Goal: Transaction & Acquisition: Book appointment/travel/reservation

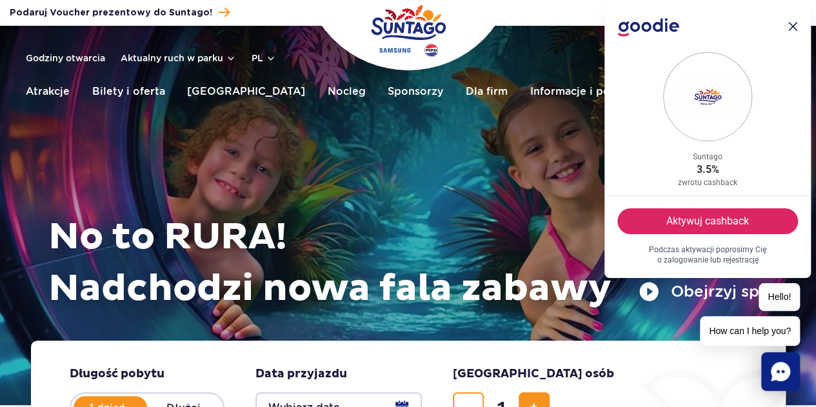
click at [332, 110] on header "Godziny otwarcia Aktualny ruch w parku pl PL EN UA Moje konto Zarządzaj biletam…" at bounding box center [408, 70] width 816 height 88
click at [793, 34] on button "Zamknij .icon-cross-1{fill:#14284f;}.icon-cross-2{clip-path:url(#clippath);}.ic…" at bounding box center [793, 27] width 10 height 19
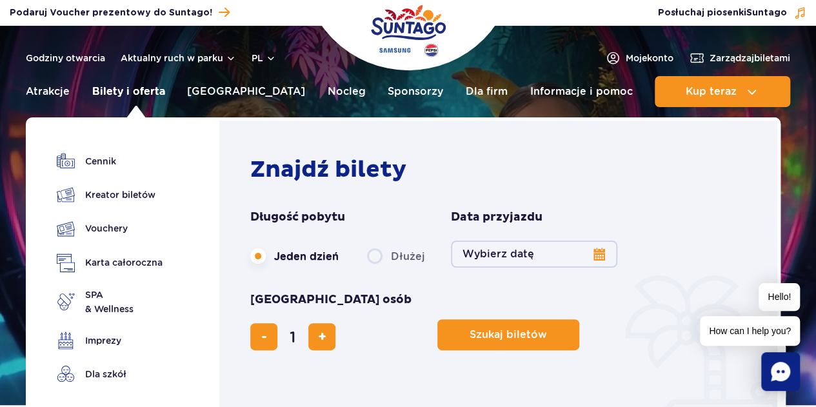
click at [156, 99] on link "Bilety i oferta" at bounding box center [128, 91] width 73 height 31
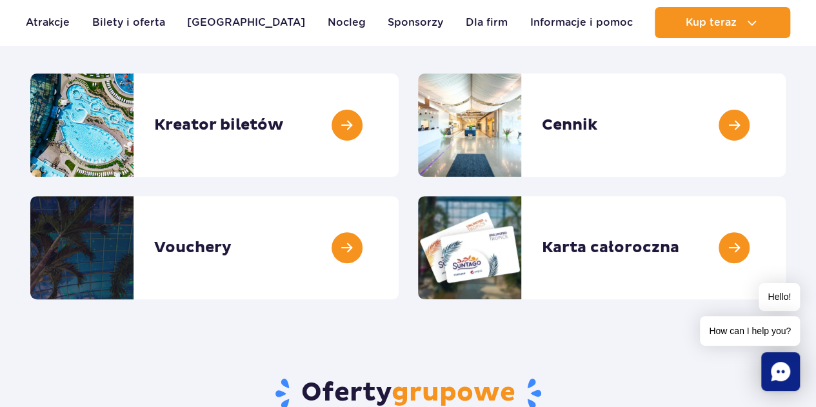
scroll to position [169, 0]
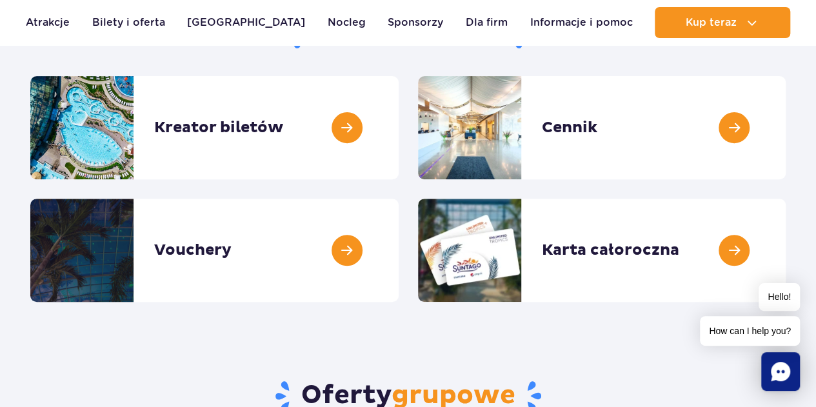
drag, startPoint x: 825, startPoint y: 68, endPoint x: 825, endPoint y: 95, distance: 27.1
click at [399, 130] on link at bounding box center [399, 127] width 0 height 103
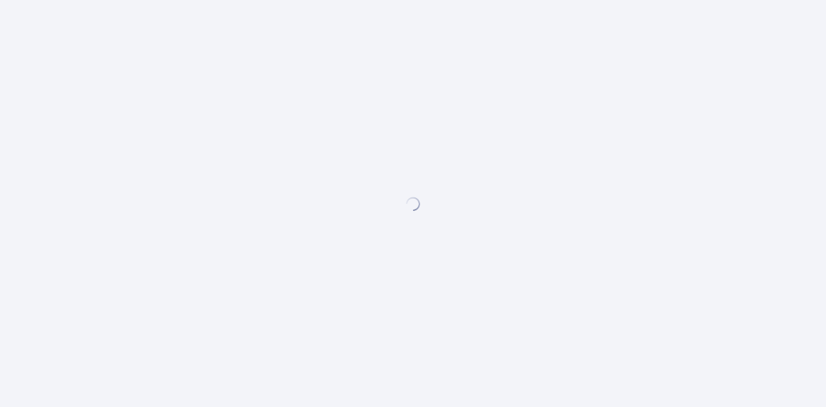
click at [379, 130] on div at bounding box center [413, 203] width 826 height 407
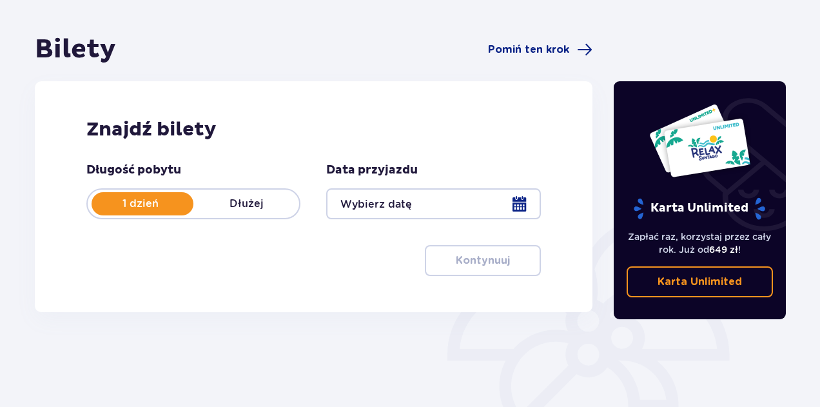
scroll to position [159, 0]
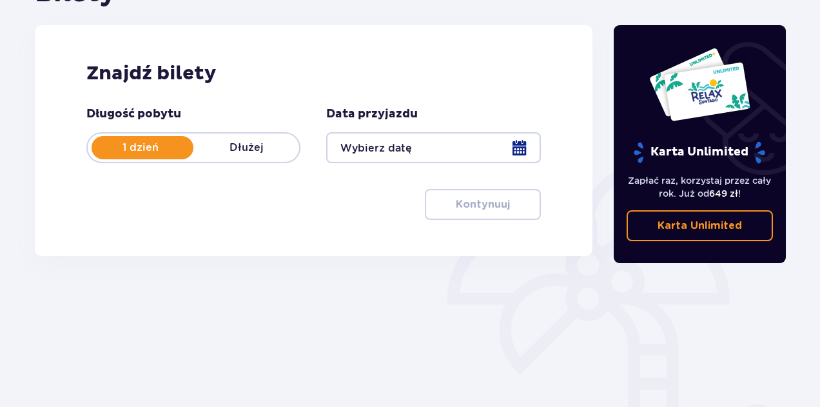
drag, startPoint x: 526, startPoint y: 152, endPoint x: 539, endPoint y: 117, distance: 37.1
click at [539, 117] on div "Data przyjazdu" at bounding box center [433, 134] width 214 height 57
click at [509, 162] on div at bounding box center [433, 147] width 214 height 31
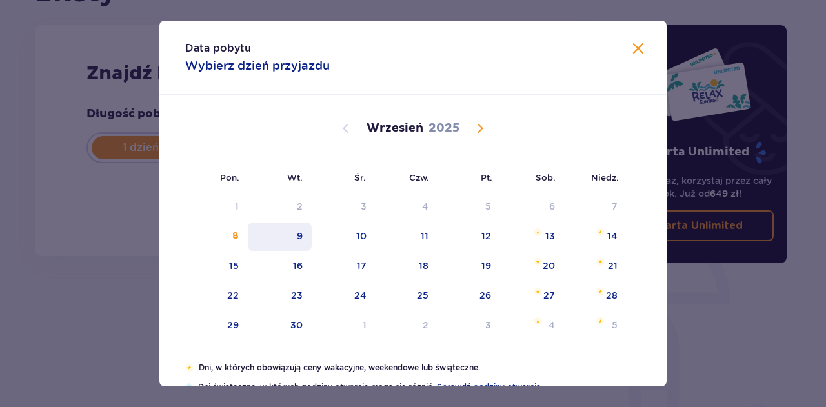
click at [300, 241] on div "9" at bounding box center [300, 236] width 6 height 13
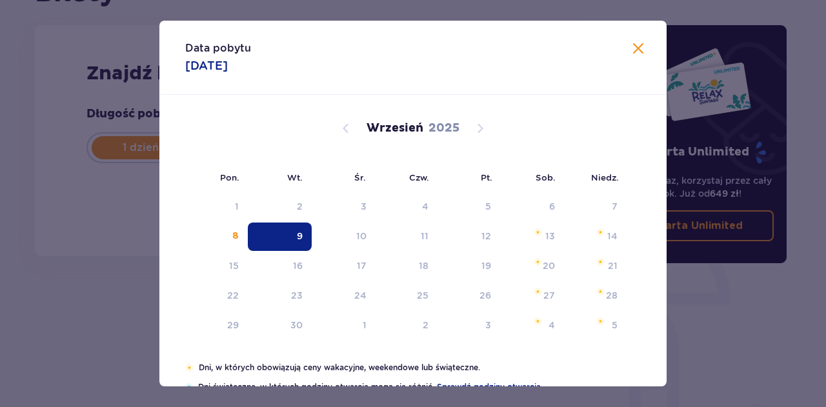
type input "09.09.25"
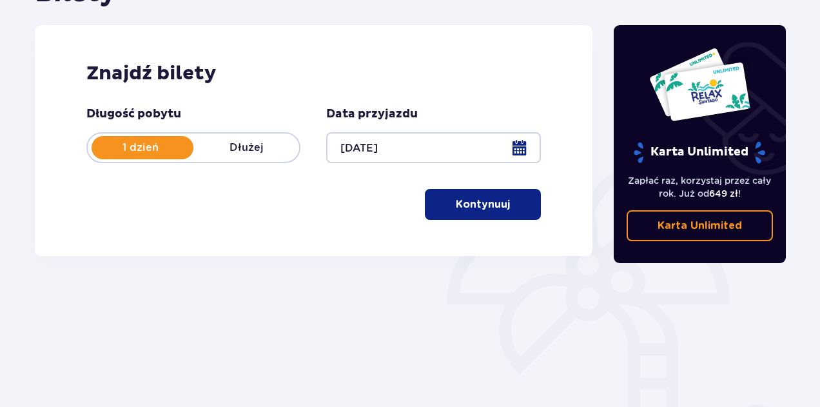
click at [509, 210] on span "button" at bounding box center [512, 204] width 15 height 15
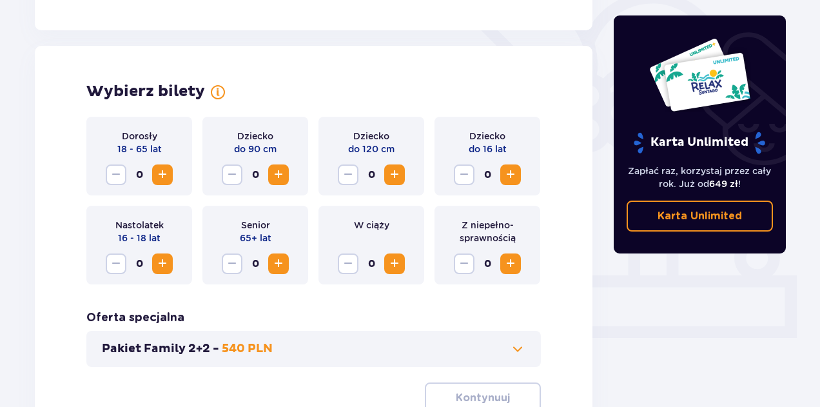
scroll to position [359, 0]
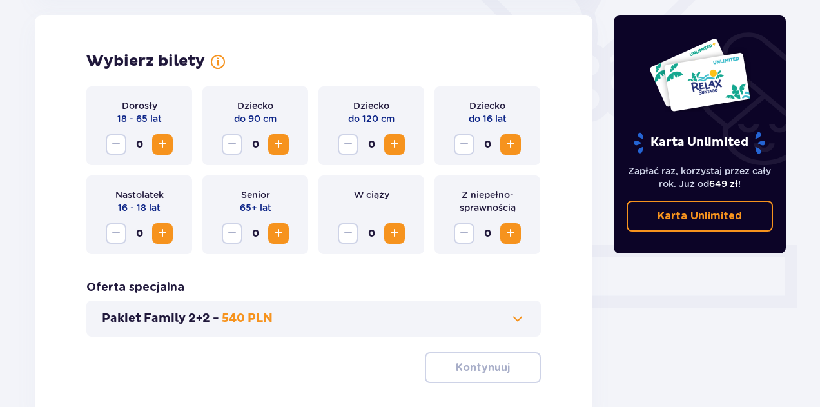
click at [168, 145] on span "Increase" at bounding box center [162, 144] width 15 height 15
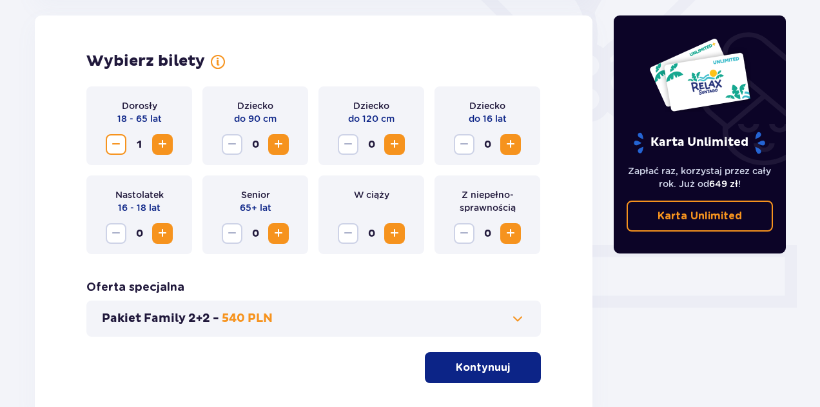
click at [168, 145] on span "Increase" at bounding box center [162, 144] width 15 height 15
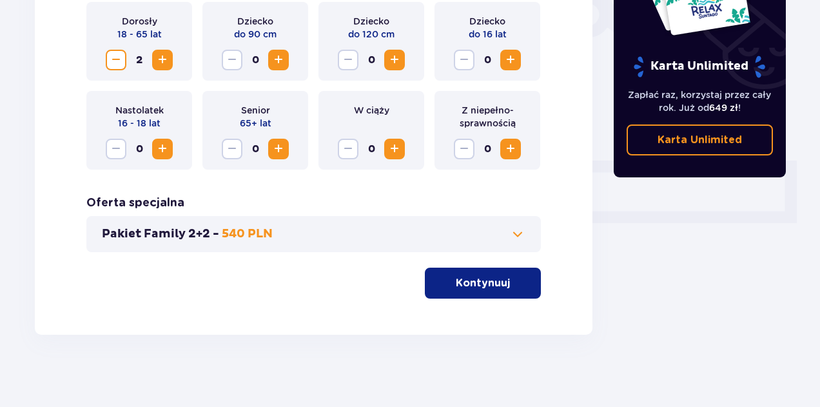
scroll to position [448, 0]
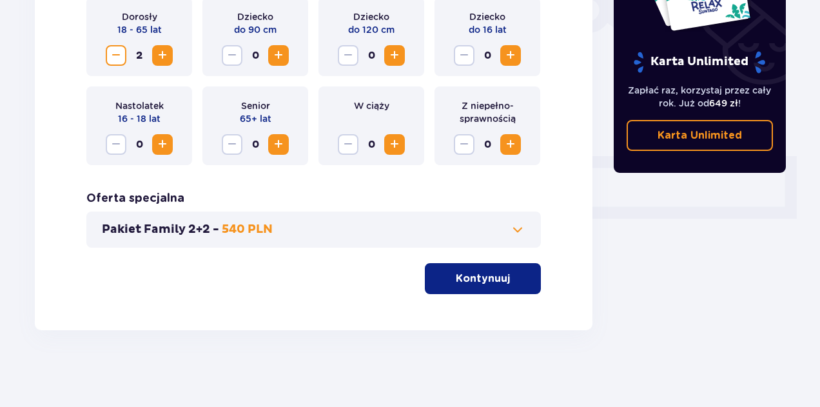
click at [515, 271] on span "button" at bounding box center [512, 278] width 15 height 15
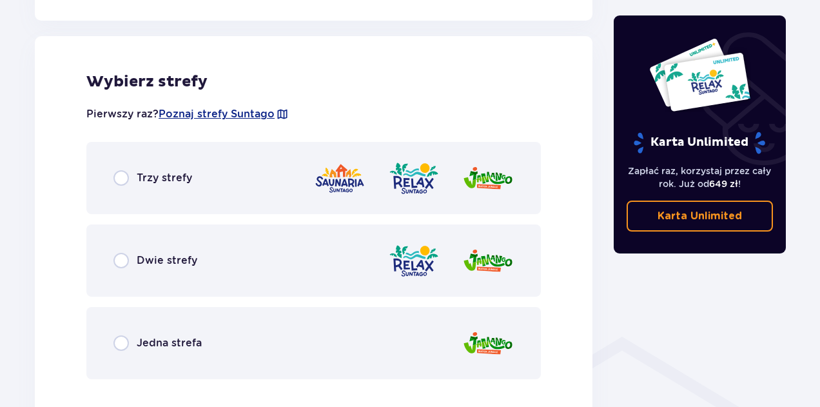
scroll to position [716, 0]
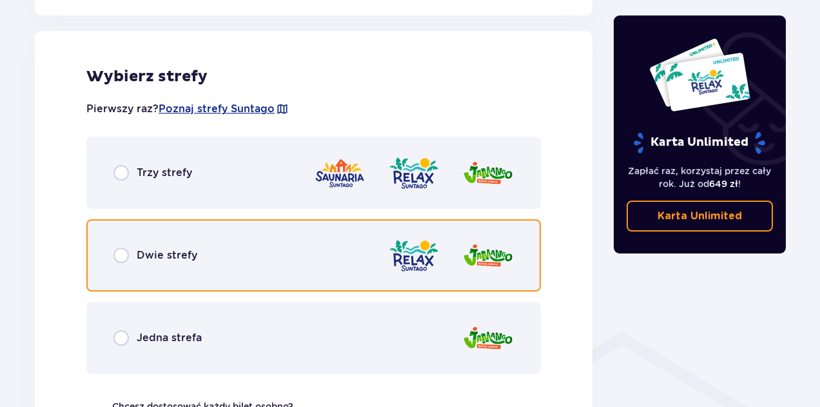
click at [125, 255] on input "radio" at bounding box center [121, 255] width 15 height 15
radio input "true"
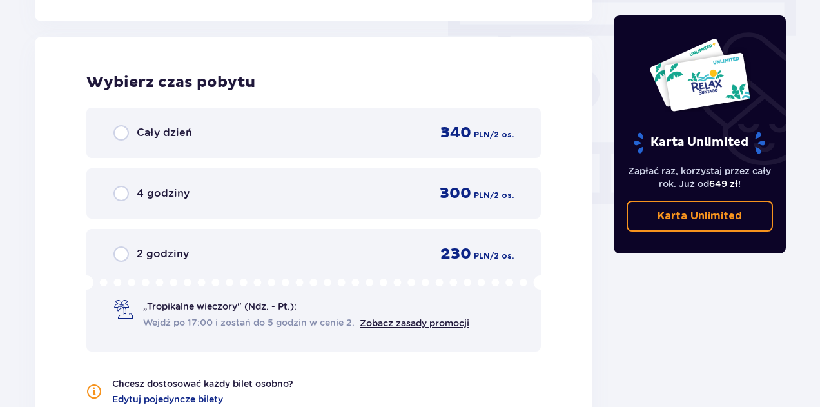
scroll to position [1165, 0]
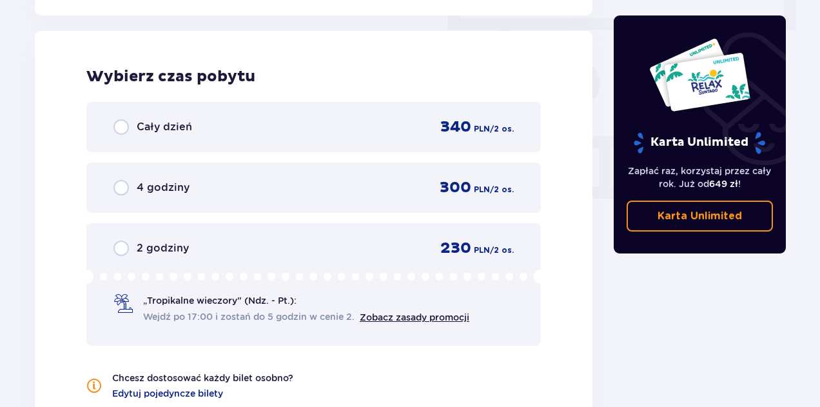
click at [533, 195] on div "4 godziny 300 PLN / 2 os." at bounding box center [313, 188] width 455 height 50
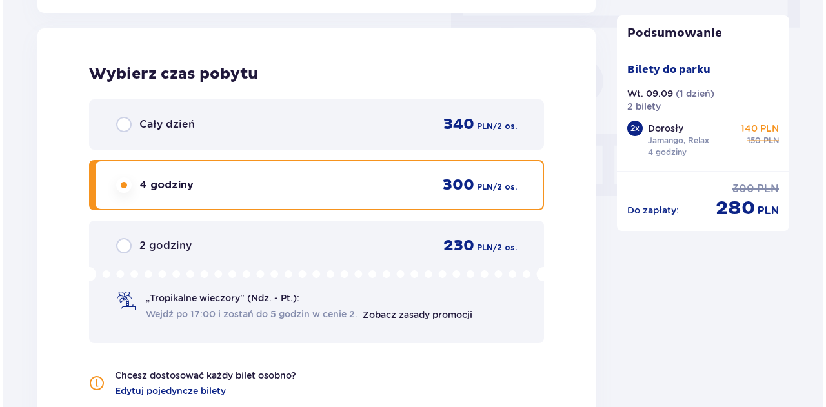
scroll to position [1380, 0]
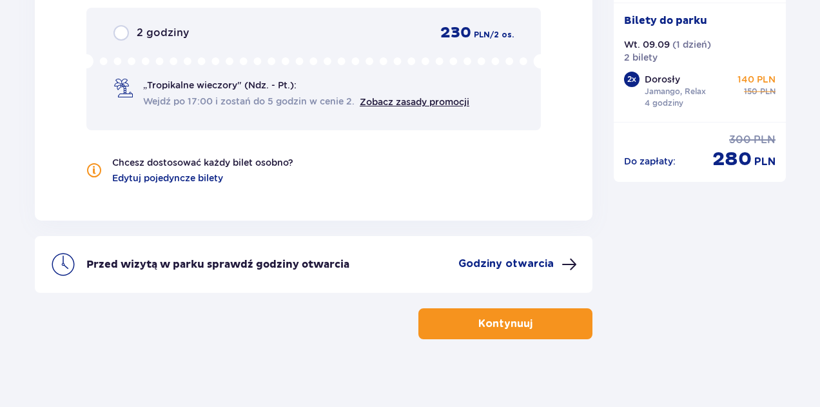
click at [540, 275] on div "Przed wizytą w parku sprawdź godziny otwarcia Godziny otwarcia" at bounding box center [314, 264] width 558 height 57
click at [544, 268] on p "Godziny otwarcia" at bounding box center [506, 264] width 95 height 14
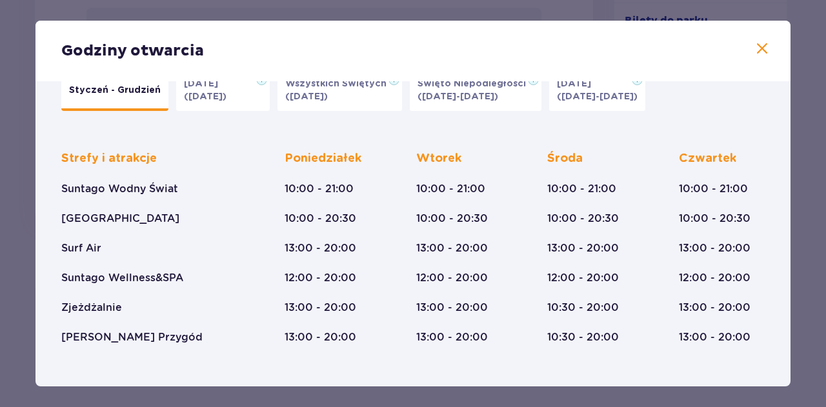
scroll to position [54, 0]
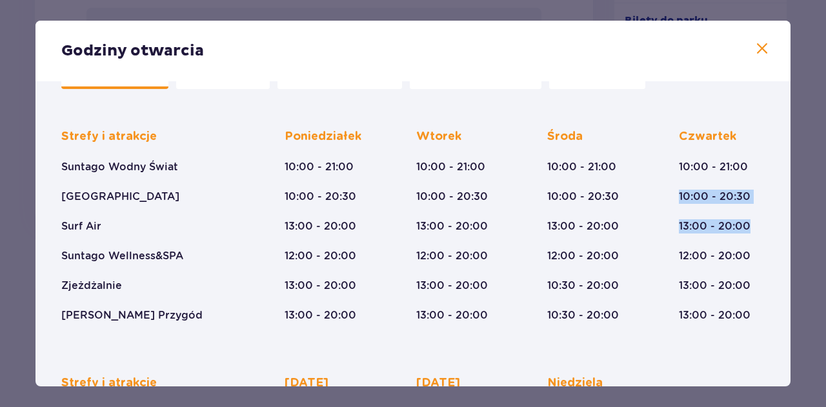
drag, startPoint x: 784, startPoint y: 159, endPoint x: 793, endPoint y: 215, distance: 57.5
click at [793, 215] on div "Godziny otwarcia Styczeń - Grudzień Halloween (31.10.25) Wszystkich Świętych (0…" at bounding box center [413, 203] width 826 height 407
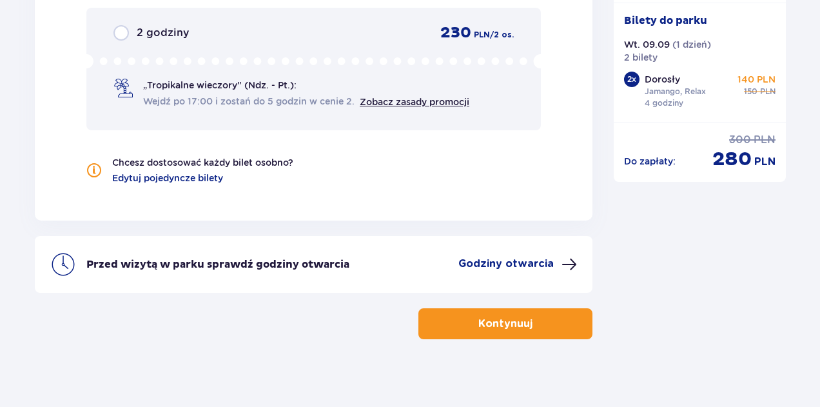
click at [549, 264] on p "Godziny otwarcia" at bounding box center [506, 264] width 95 height 14
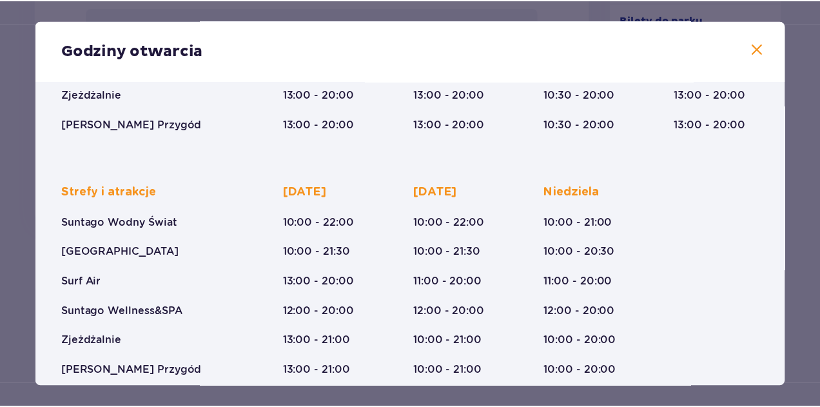
scroll to position [262, 0]
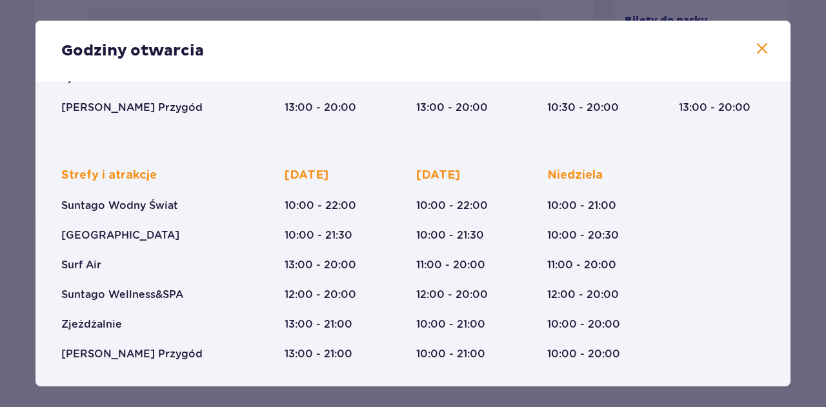
click at [748, 45] on div "Godziny otwarcia" at bounding box center [412, 51] width 755 height 61
click at [749, 48] on div "Godziny otwarcia" at bounding box center [412, 51] width 755 height 61
click at [764, 50] on span at bounding box center [761, 48] width 15 height 15
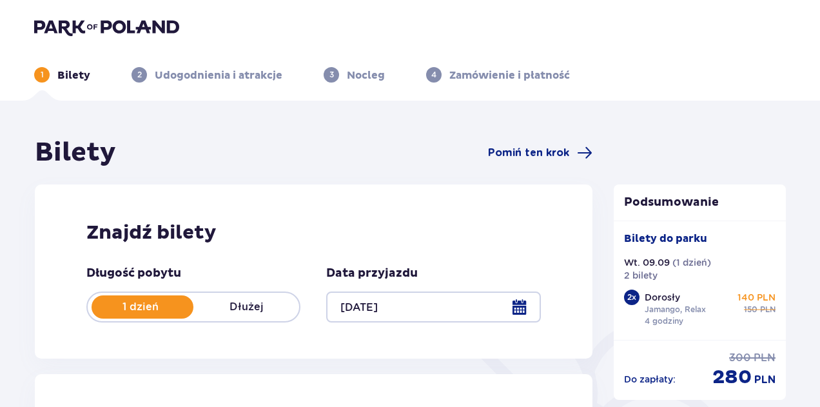
click at [350, 144] on div "Bilety Pomiń ten krok" at bounding box center [314, 153] width 558 height 32
